Goal: Communication & Community: Answer question/provide support

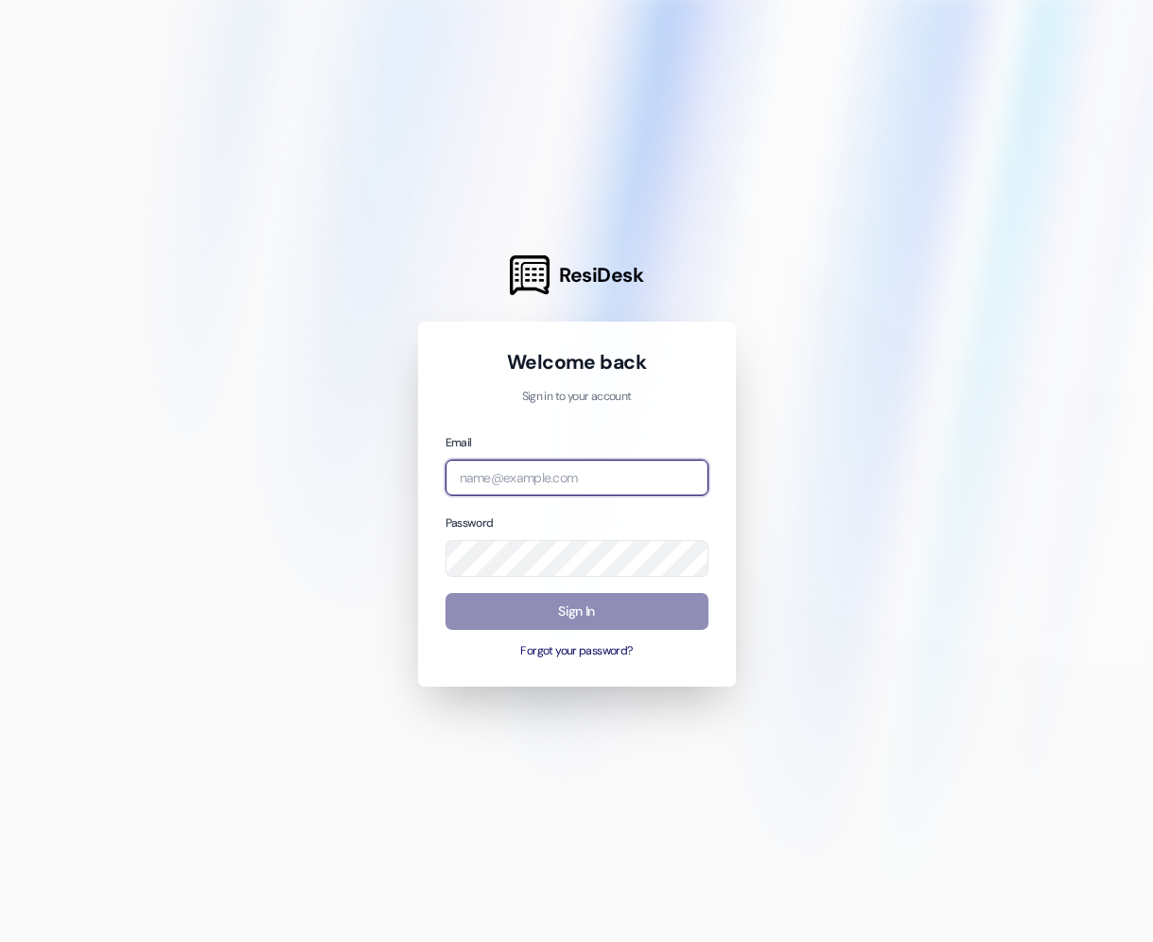
type input "[PERSON_NAME][EMAIL_ADDRESS][DOMAIN_NAME]"
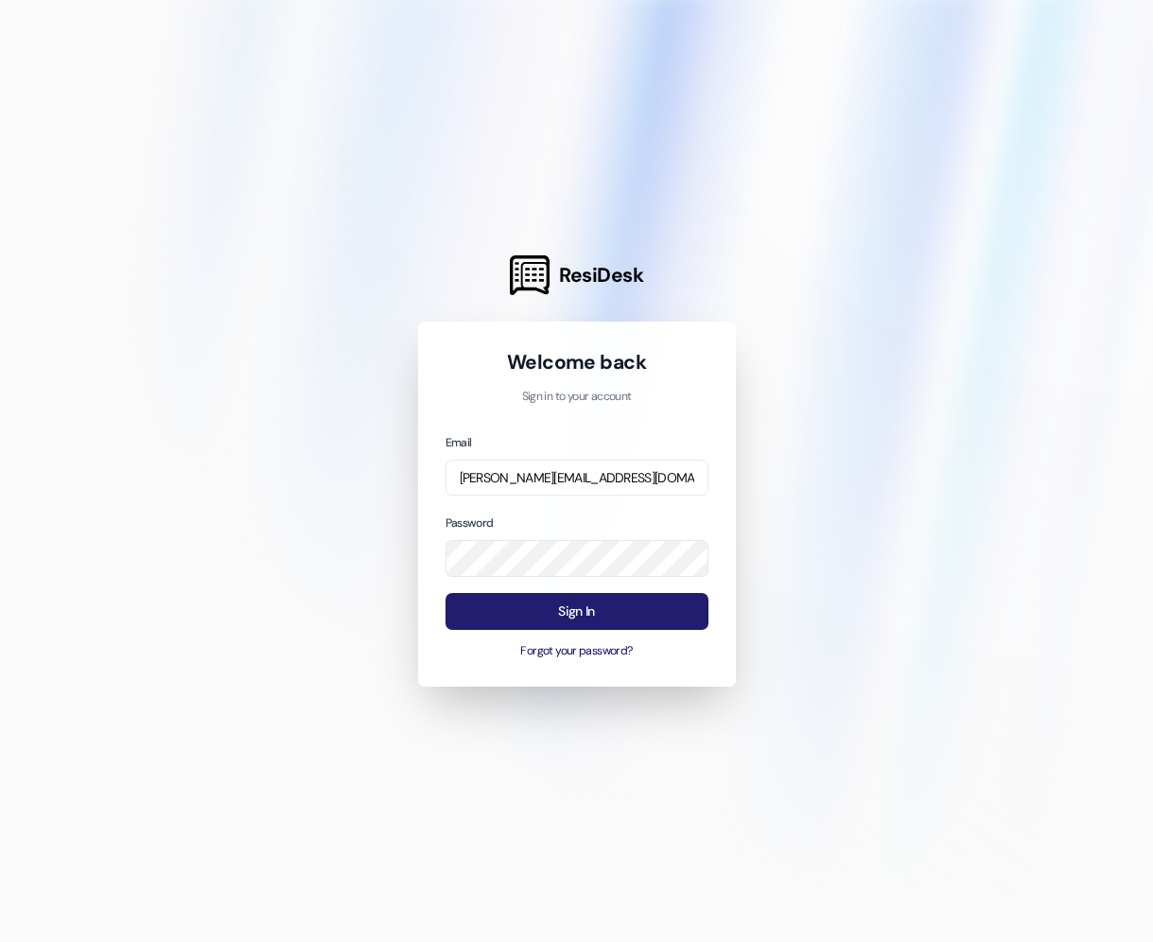
click at [511, 618] on button "Sign In" at bounding box center [577, 611] width 263 height 37
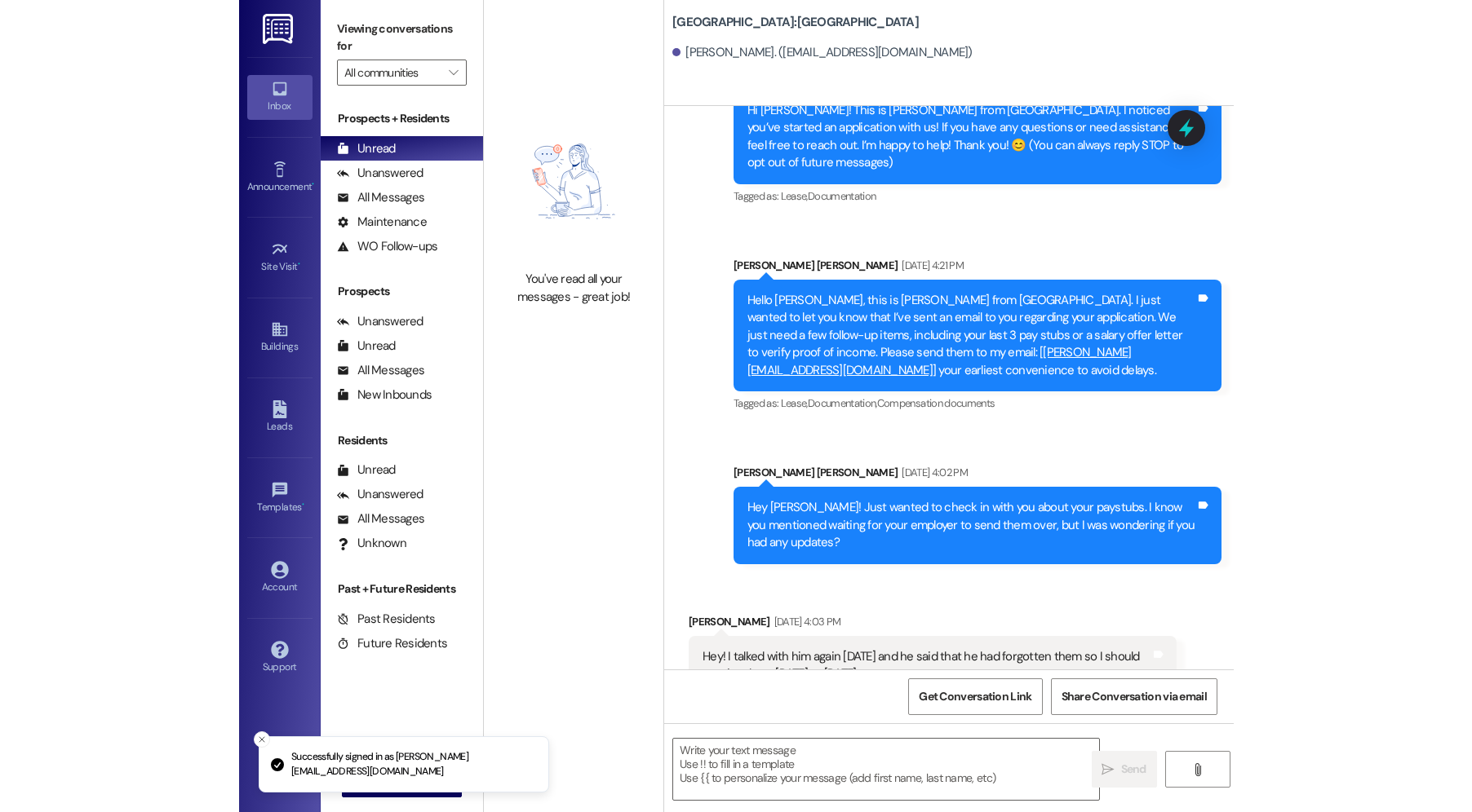
scroll to position [127, 0]
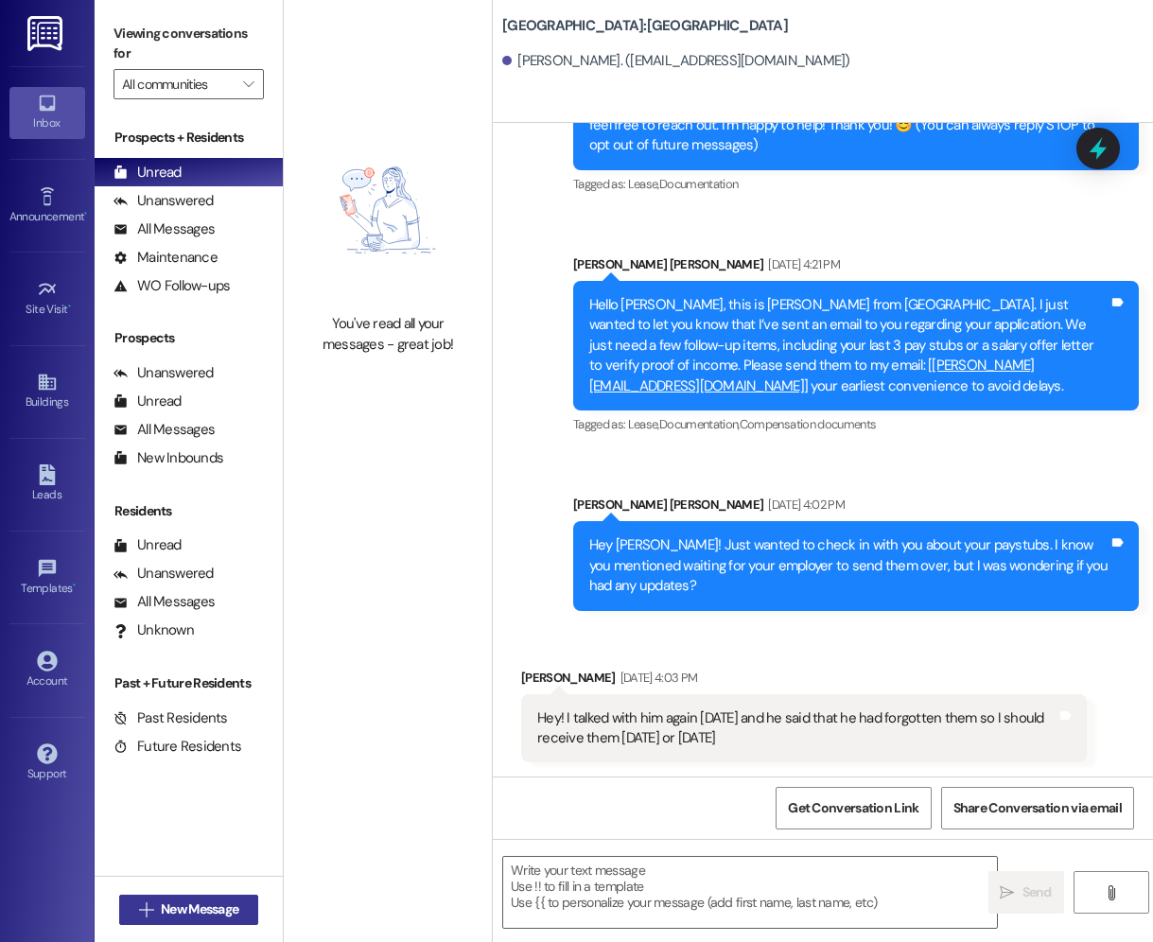
click at [175, 902] on span "New Message" at bounding box center [200, 910] width 78 height 20
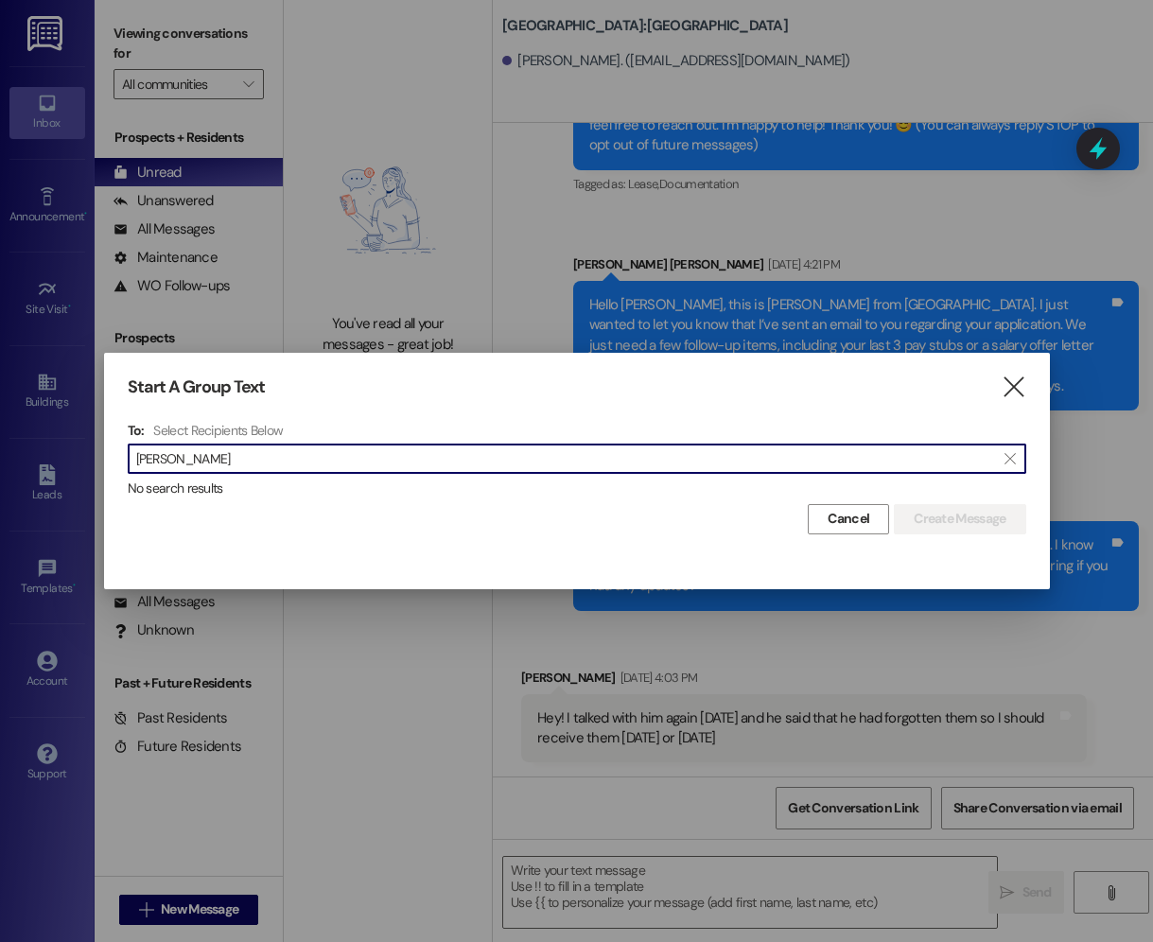
type input "[PERSON_NAME]"
click at [1023, 464] on button "" at bounding box center [1010, 459] width 30 height 28
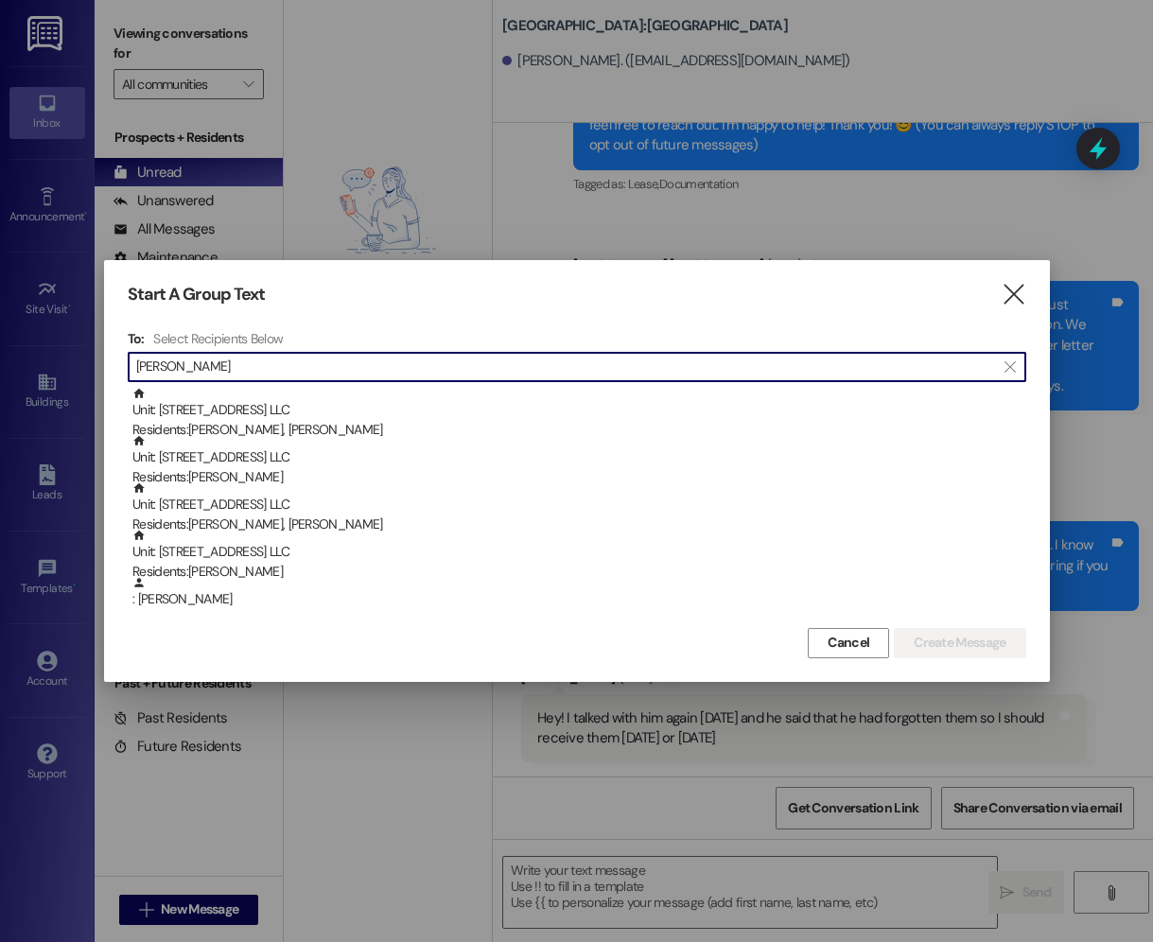
type input "[PERSON_NAME]"
click at [1023, 297] on icon "" at bounding box center [1014, 295] width 26 height 20
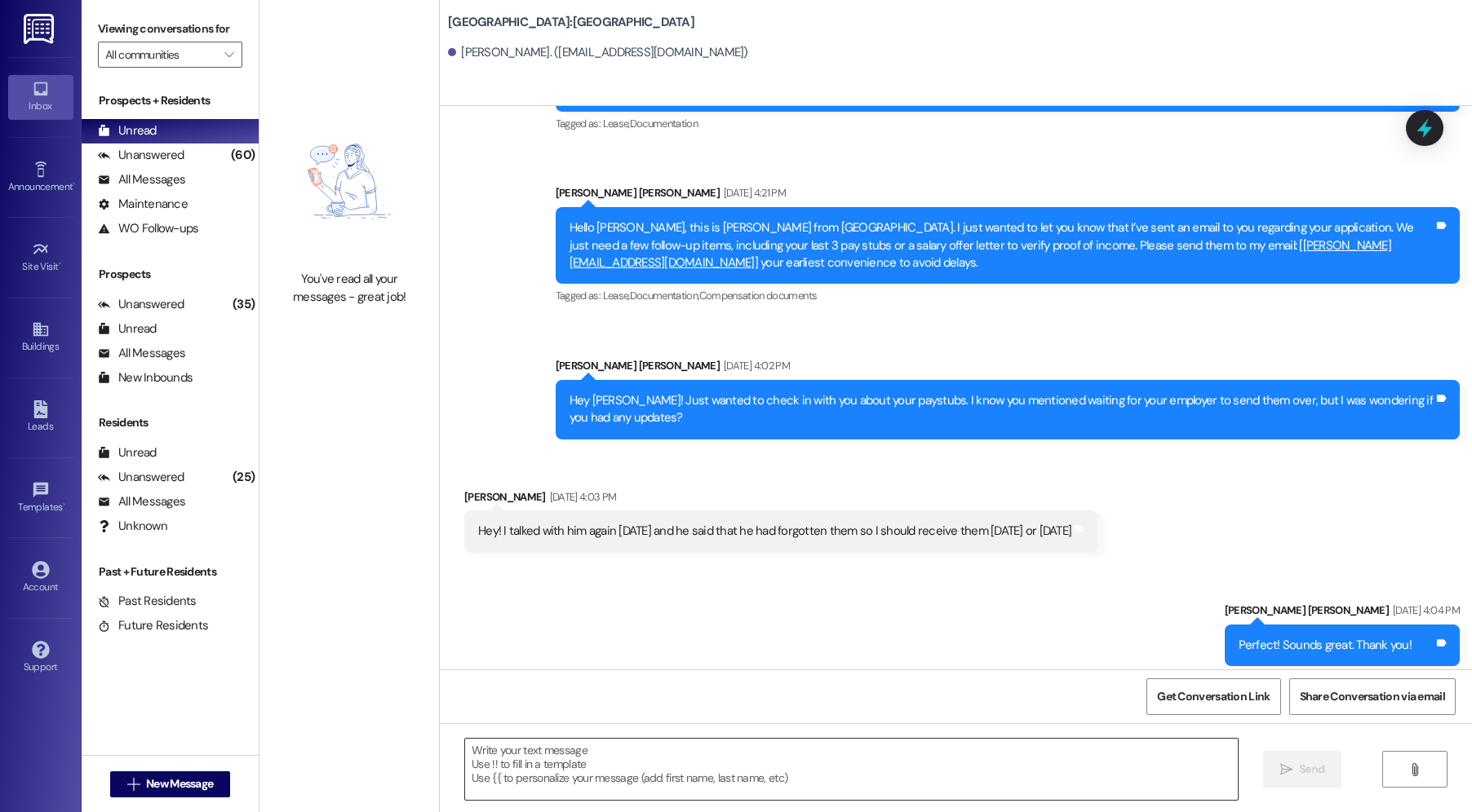
click at [993, 763] on textarea at bounding box center [851, 769] width 773 height 61
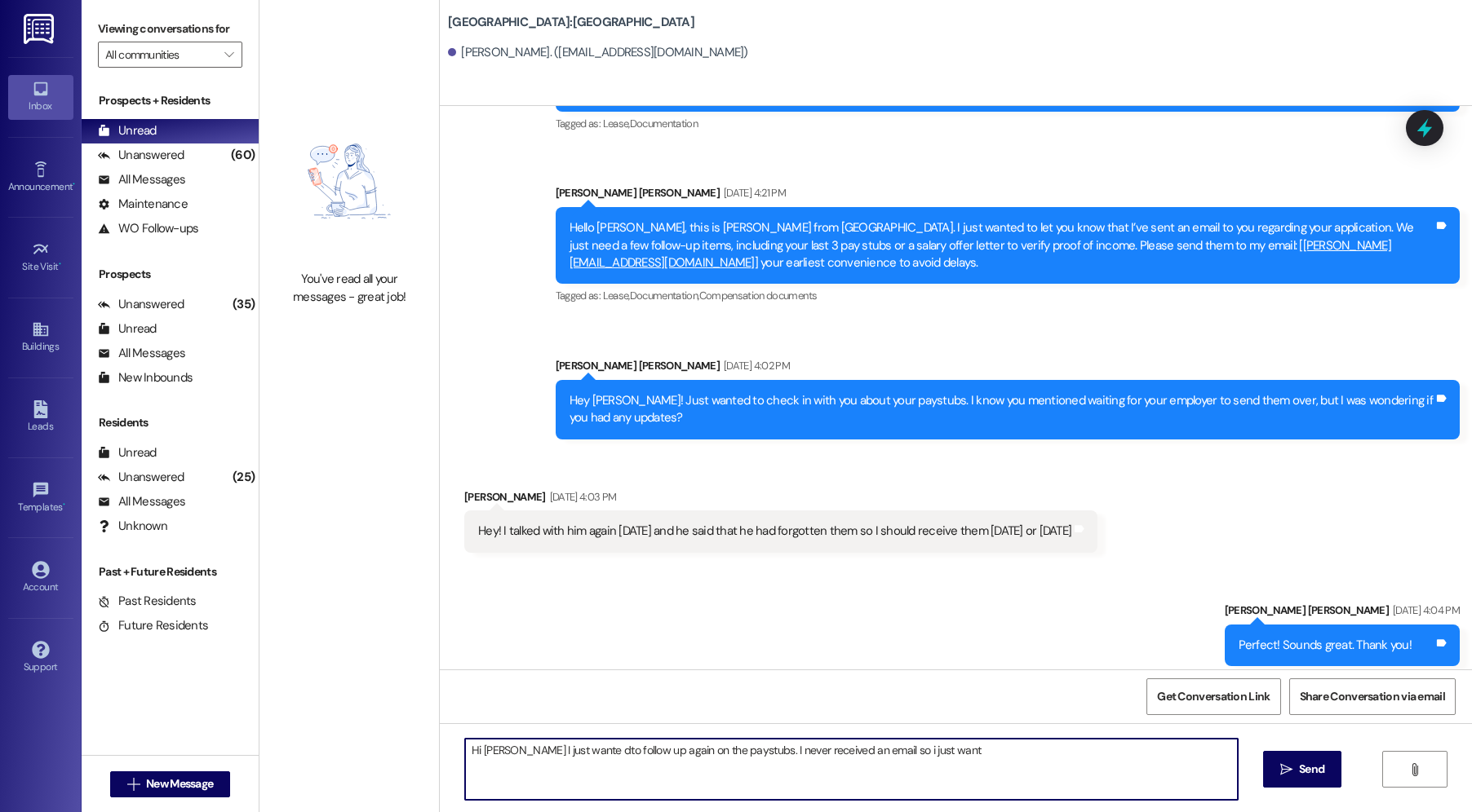
click at [961, 781] on textarea "Hi [PERSON_NAME] I just wante dto follow up again on the paystubs. I never rece…" at bounding box center [851, 769] width 773 height 61
click at [965, 754] on textarea "Hi [PERSON_NAME] I just wante dto follow up again on the paystubs. I never rece…" at bounding box center [851, 769] width 773 height 61
click at [844, 753] on textarea "Hi [PERSON_NAME] I just wante dto follow up again on the paystubs. I never rece…" at bounding box center [851, 769] width 773 height 61
click at [993, 747] on textarea "Hi [PERSON_NAME] I just wante dto follow up again on the paystubs. I never rece…" at bounding box center [851, 769] width 773 height 61
drag, startPoint x: 1130, startPoint y: 758, endPoint x: 370, endPoint y: 752, distance: 760.0
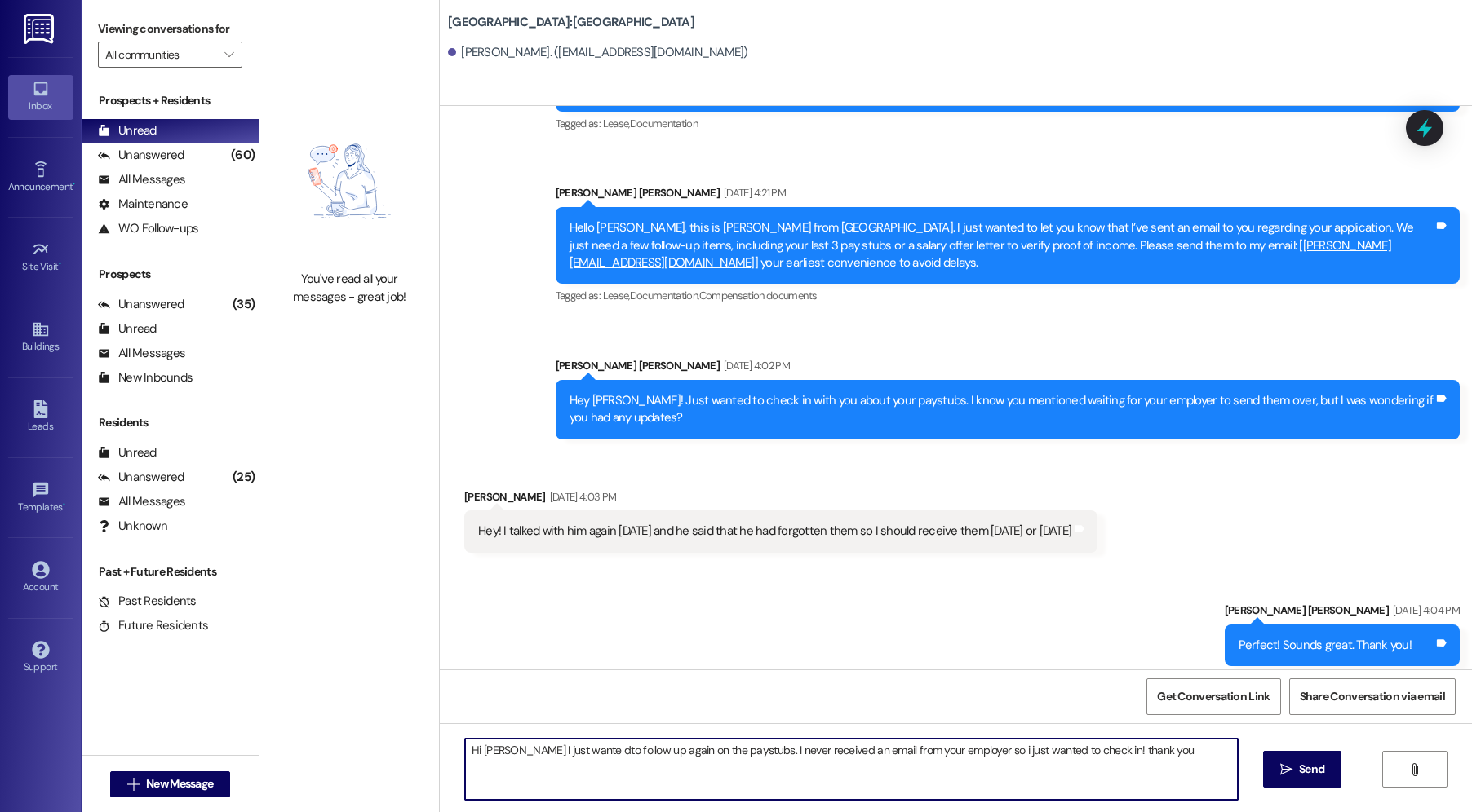
click at [370, 752] on div "You've read all your messages - great job! [GEOGRAPHIC_DATA] [GEOGRAPHIC_DATA]:…" at bounding box center [866, 406] width 1212 height 812
drag, startPoint x: 677, startPoint y: 778, endPoint x: 716, endPoint y: 769, distance: 40.0
click at [678, 780] on textarea "Hi [PERSON_NAME], I wanted to follow up on the paystubs. I haven’t received an …" at bounding box center [851, 769] width 773 height 61
type textarea "Hi [PERSON_NAME], I wanted to follow up on the paystubs. I haven’t received an …"
click at [993, 764] on span "Send" at bounding box center [1311, 770] width 25 height 17
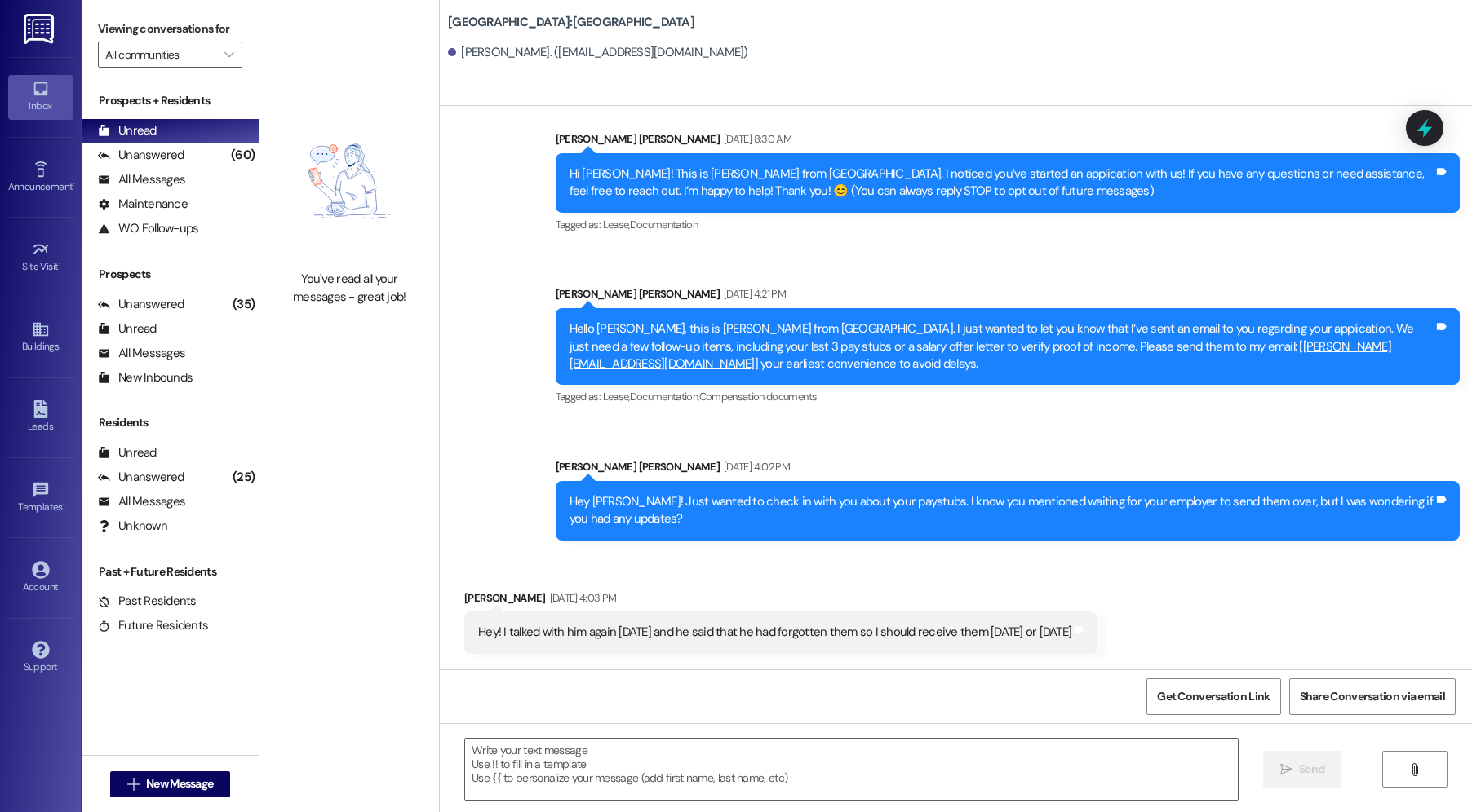
scroll to position [22, 0]
